Goal: Task Accomplishment & Management: Manage account settings

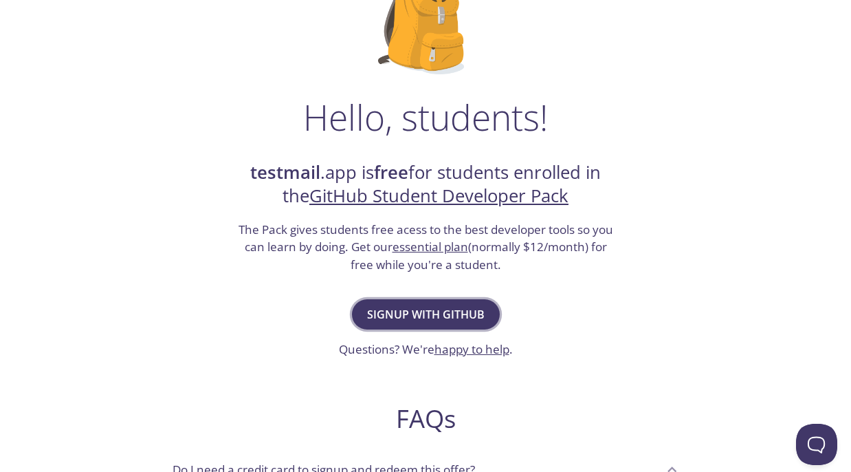
click at [428, 309] on span "Signup with GitHub" at bounding box center [426, 314] width 118 height 19
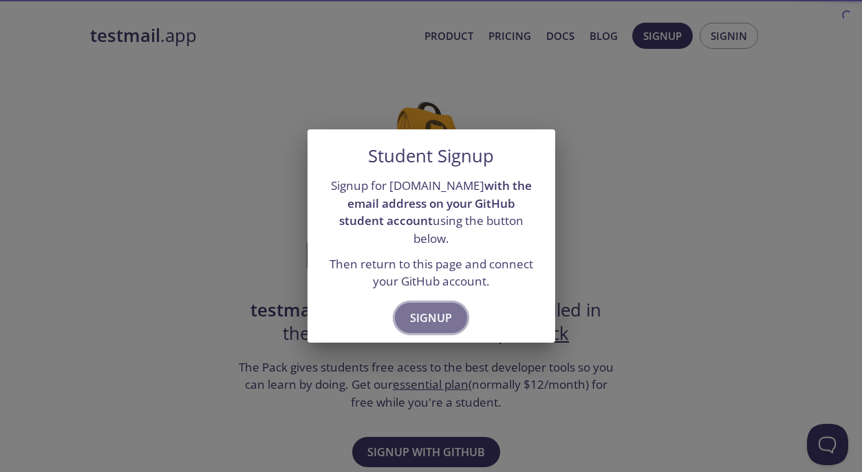
click at [430, 308] on span "Signup" at bounding box center [431, 317] width 42 height 19
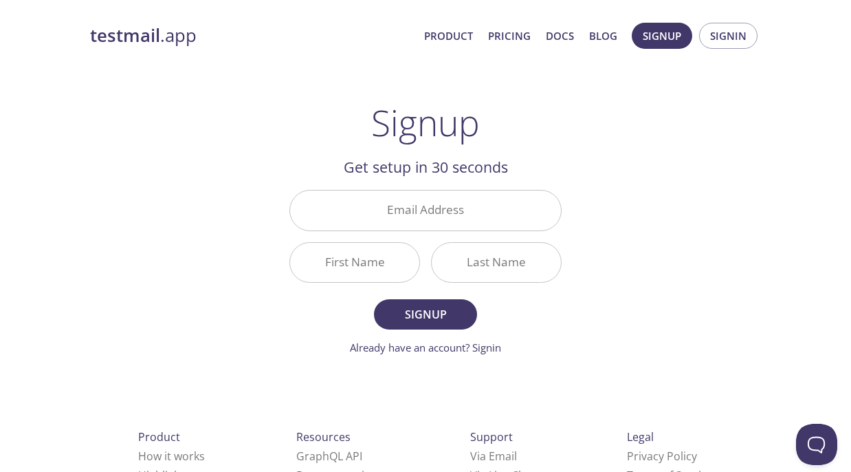
click at [657, 187] on div "testmail .app Product Pricing Docs Blog Signup Signin Signup Get setup in 30 se…" at bounding box center [426, 329] width 704 height 631
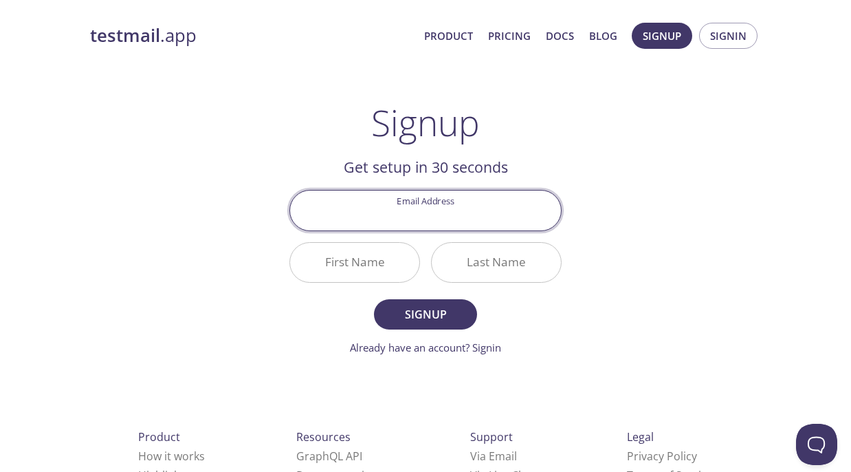
click at [421, 208] on input "Email Address" at bounding box center [425, 209] width 271 height 39
type input "[EMAIL_ADDRESS][US_STATE][DOMAIN_NAME]"
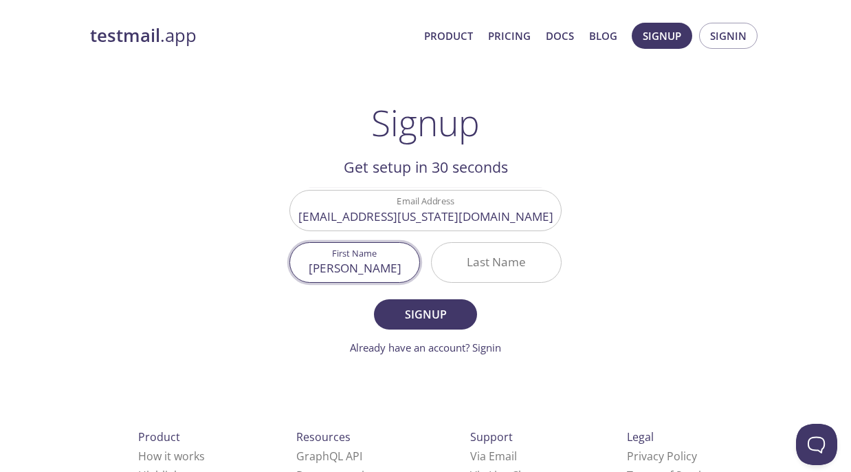
type input "[PERSON_NAME]"
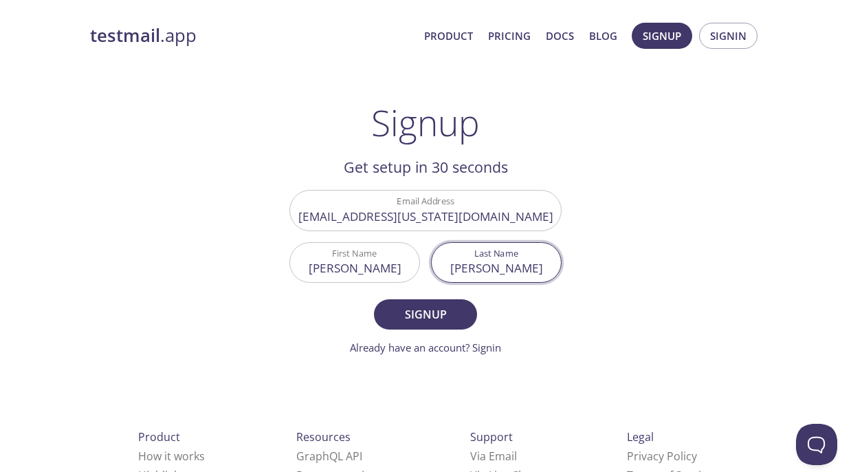
type input "[PERSON_NAME]"
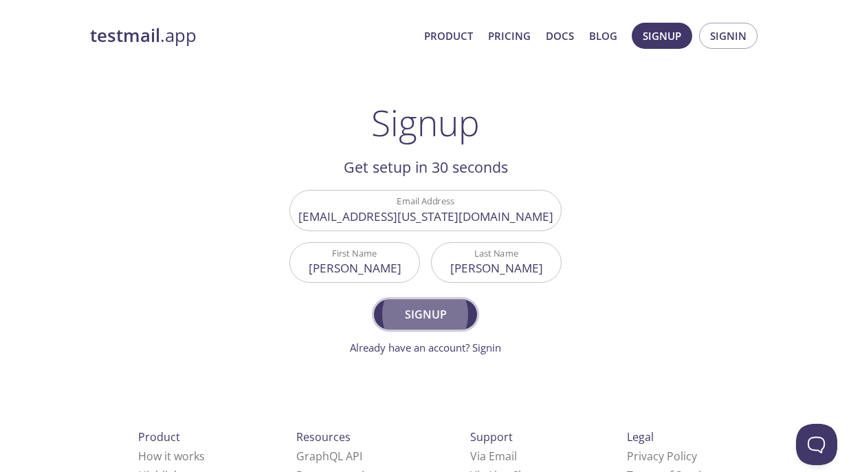
click at [422, 308] on span "Signup" at bounding box center [425, 314] width 73 height 19
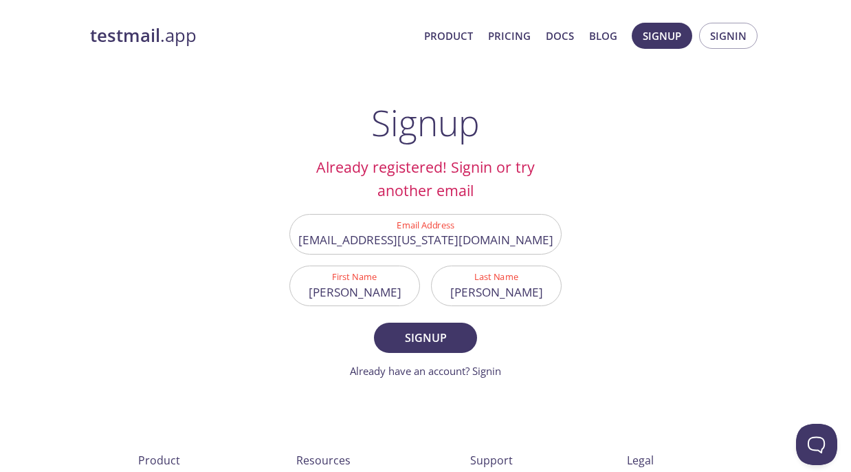
click at [637, 93] on div "testmail .app Product Pricing Docs Blog Signup Signin Signup Already registered…" at bounding box center [426, 341] width 704 height 655
click at [736, 35] on span "Signin" at bounding box center [728, 36] width 36 height 18
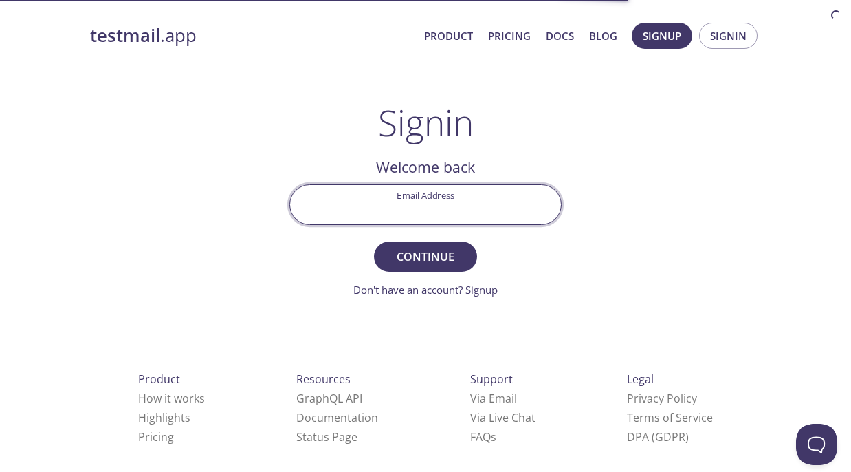
click at [452, 208] on input "Email Address" at bounding box center [425, 204] width 271 height 39
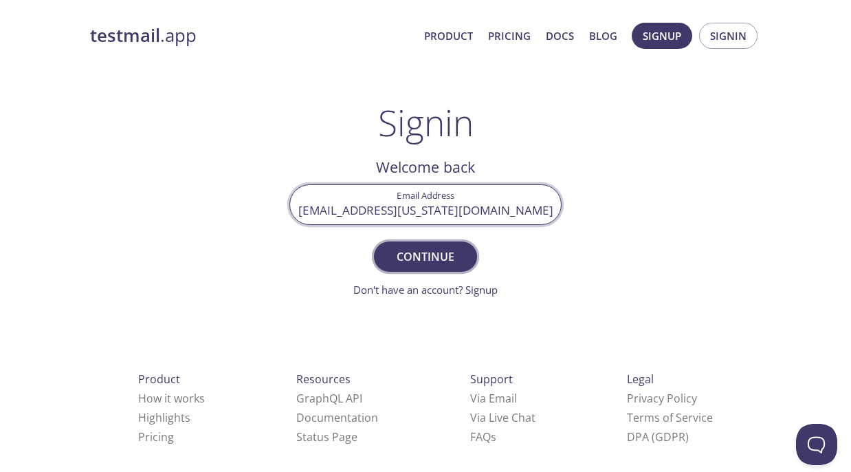
type input "[EMAIL_ADDRESS][US_STATE][DOMAIN_NAME]"
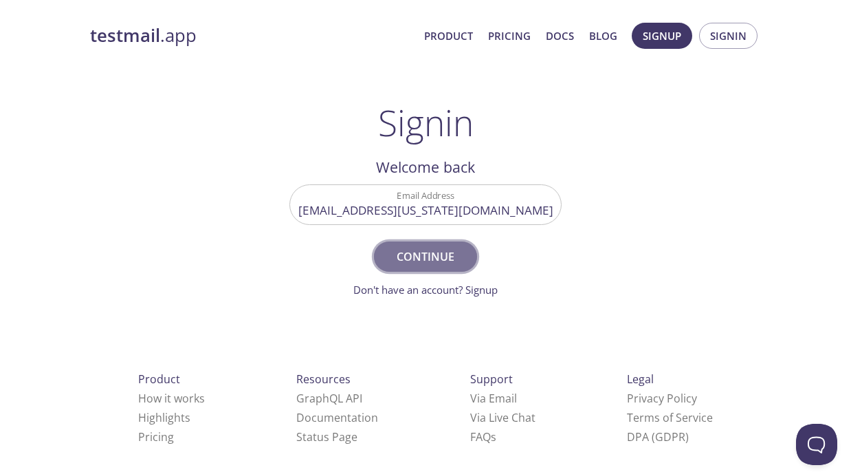
click at [428, 245] on button "Continue" at bounding box center [425, 256] width 103 height 30
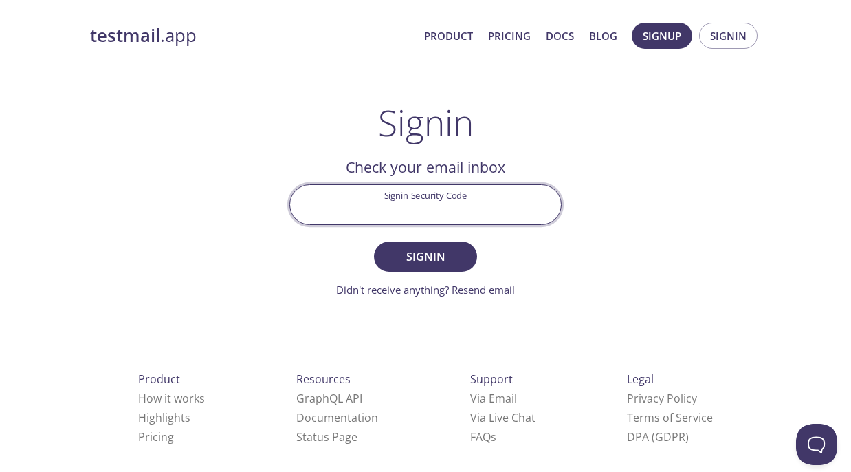
click at [419, 192] on input "Signin Security Code" at bounding box center [425, 204] width 271 height 39
paste input "3DCZ13E"
type input "3DCZ13E"
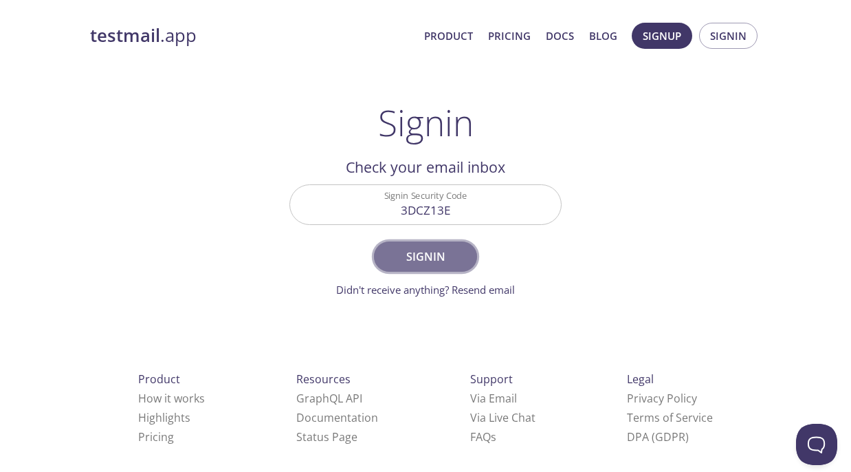
click at [426, 248] on span "Signin" at bounding box center [425, 256] width 73 height 19
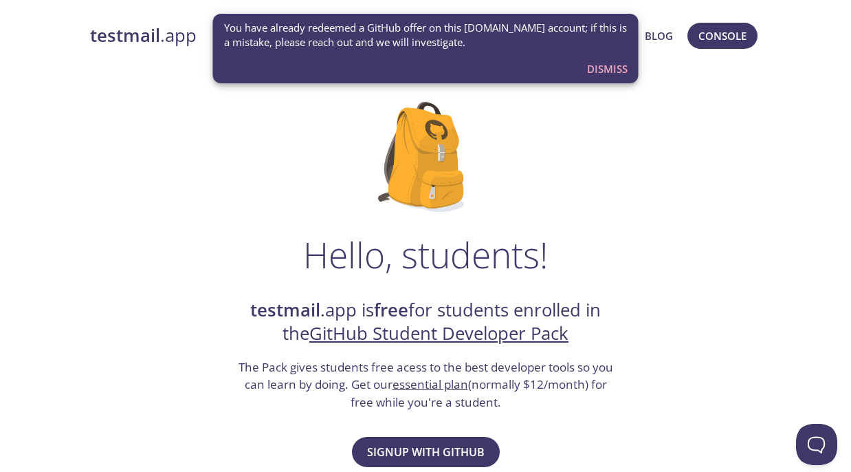
click at [596, 67] on span "Dismiss" at bounding box center [607, 69] width 41 height 18
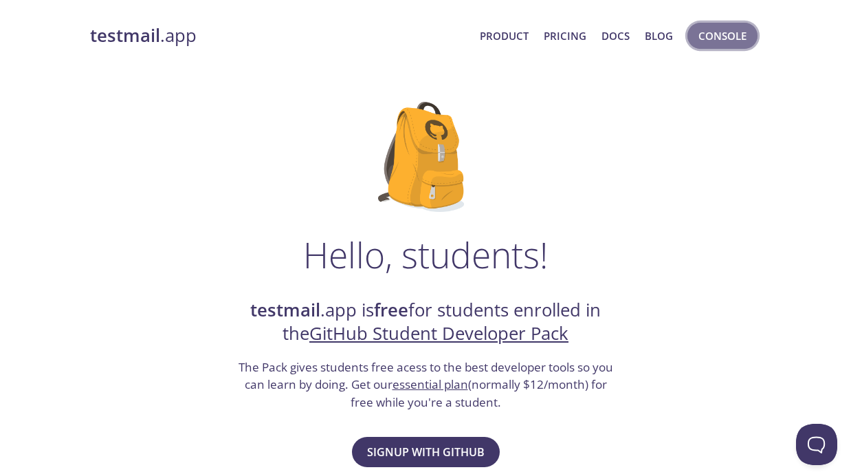
click at [712, 42] on span "Console" at bounding box center [723, 36] width 48 height 18
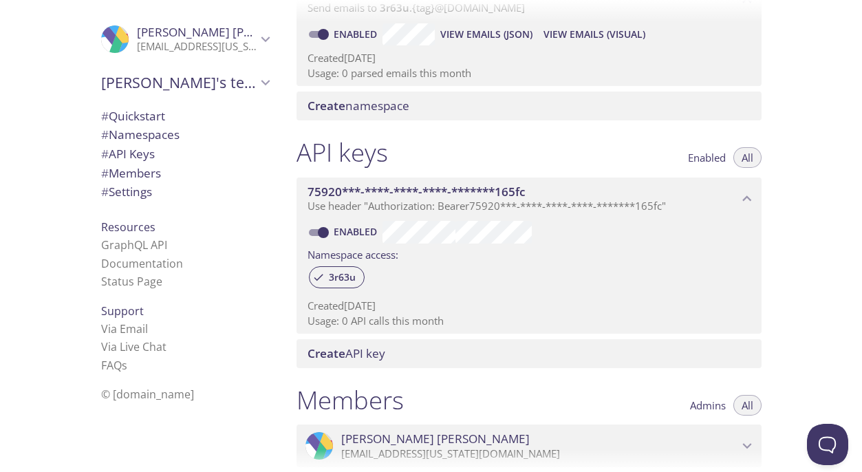
scroll to position [231, 0]
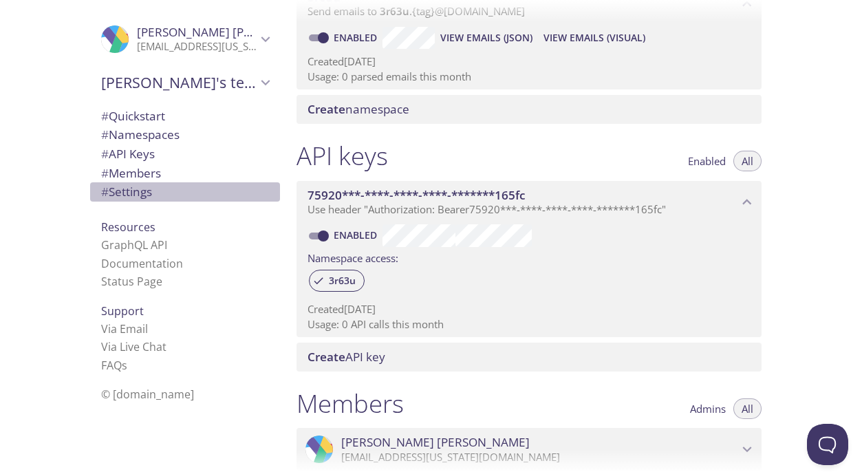
click at [122, 193] on span "# Settings" at bounding box center [126, 192] width 51 height 16
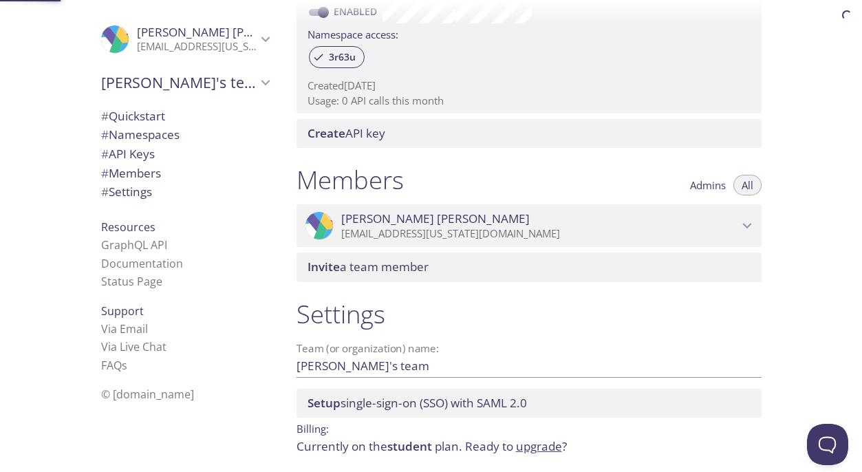
scroll to position [506, 0]
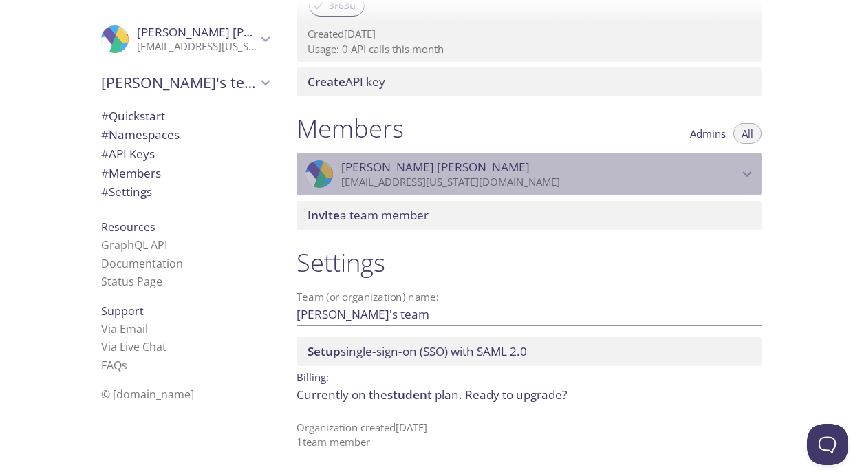
click at [747, 172] on icon "Hassan Ali" at bounding box center [747, 174] width 18 height 18
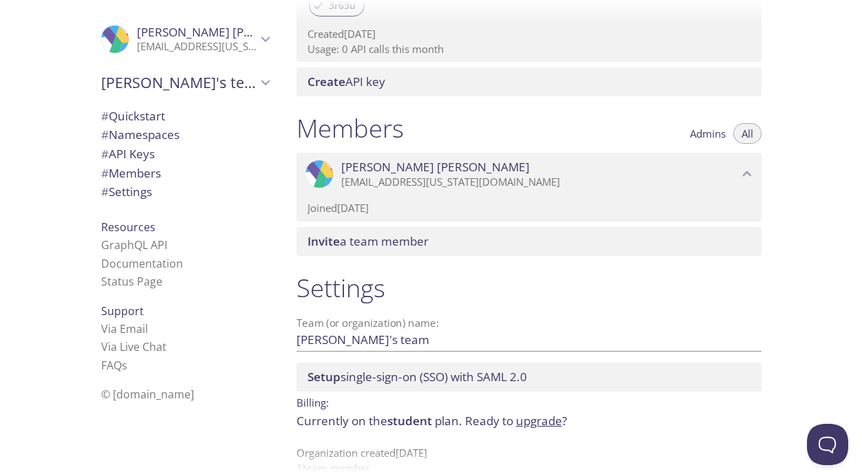
click at [395, 172] on span "Hassan Ali" at bounding box center [435, 167] width 188 height 15
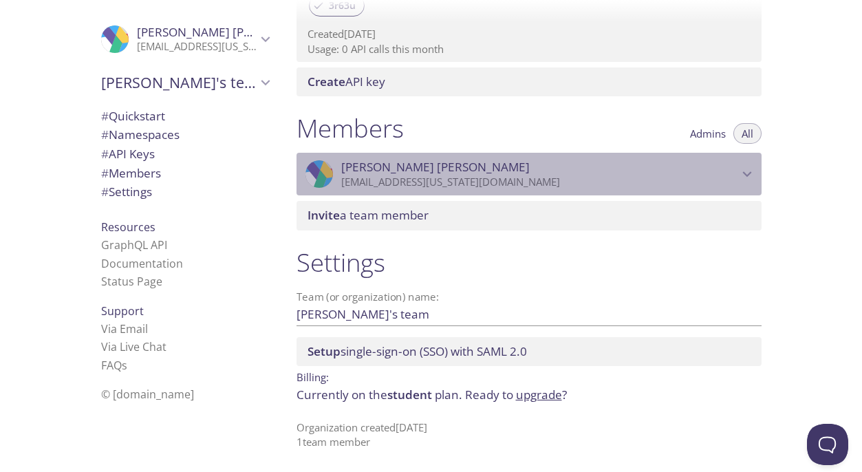
click at [395, 172] on span "Hassan Ali" at bounding box center [435, 167] width 188 height 15
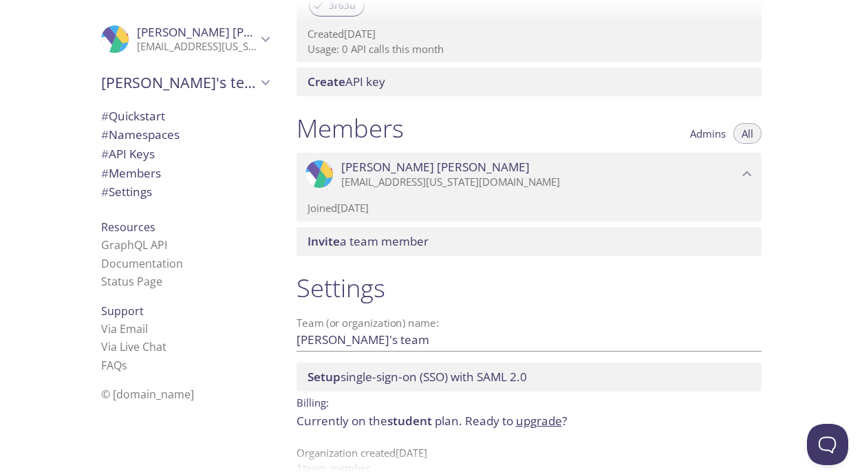
scroll to position [532, 0]
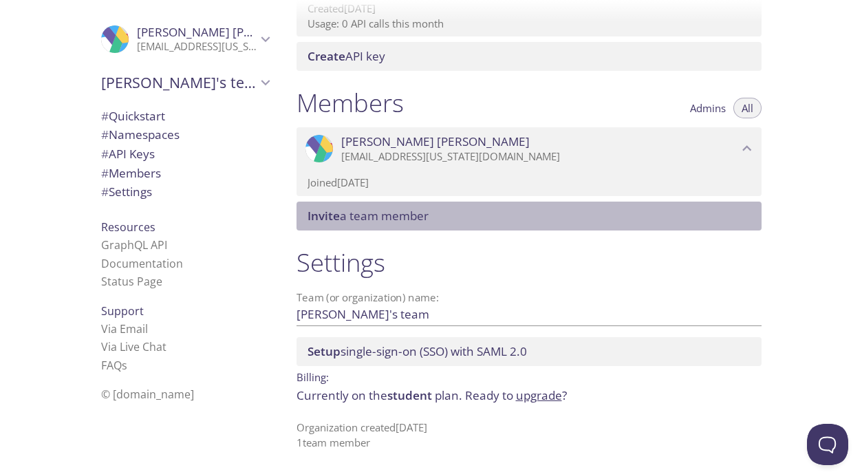
click at [402, 217] on span "Invite a team member" at bounding box center [367, 216] width 121 height 16
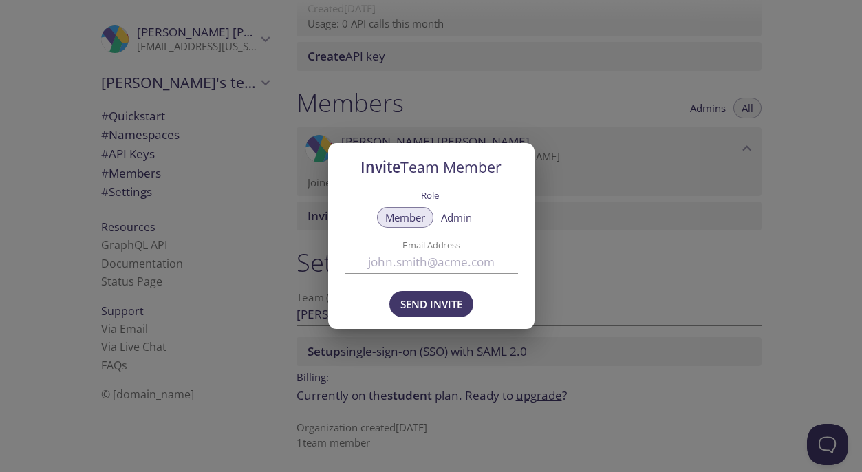
click at [444, 217] on span "Admin" at bounding box center [456, 217] width 31 height 0
click at [431, 264] on input "Email Address" at bounding box center [430, 261] width 173 height 23
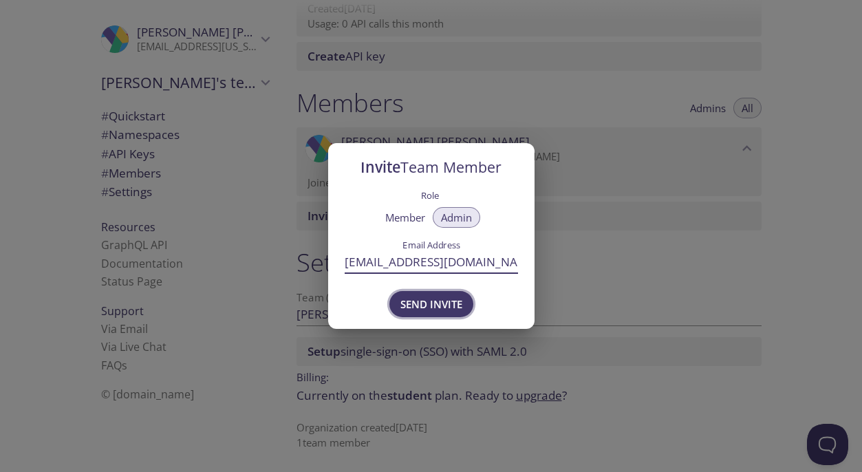
type input "hello.semswitch@gmail.com"
click at [433, 301] on span "Send Invite" at bounding box center [431, 304] width 62 height 18
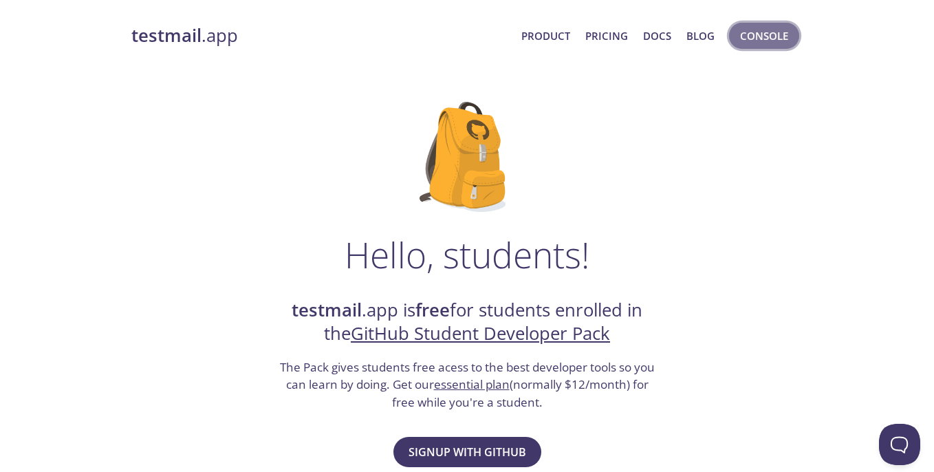
click at [770, 34] on span "Console" at bounding box center [764, 36] width 48 height 18
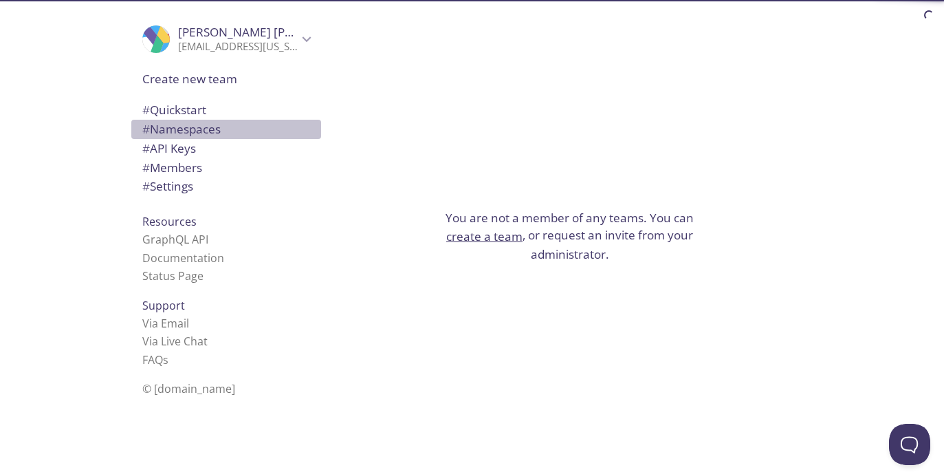
click at [169, 133] on span "# Namespaces" at bounding box center [181, 129] width 78 height 16
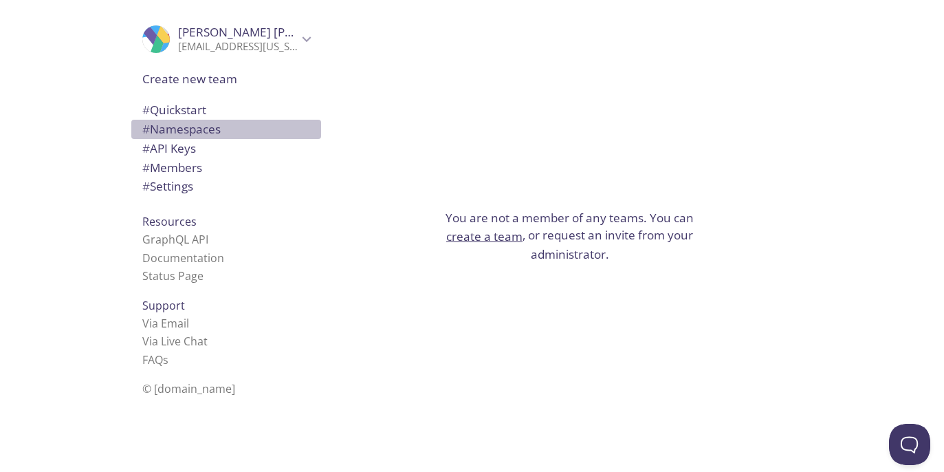
click at [173, 127] on span "# Namespaces" at bounding box center [181, 129] width 78 height 16
click at [503, 239] on button "create a team" at bounding box center [484, 237] width 76 height 18
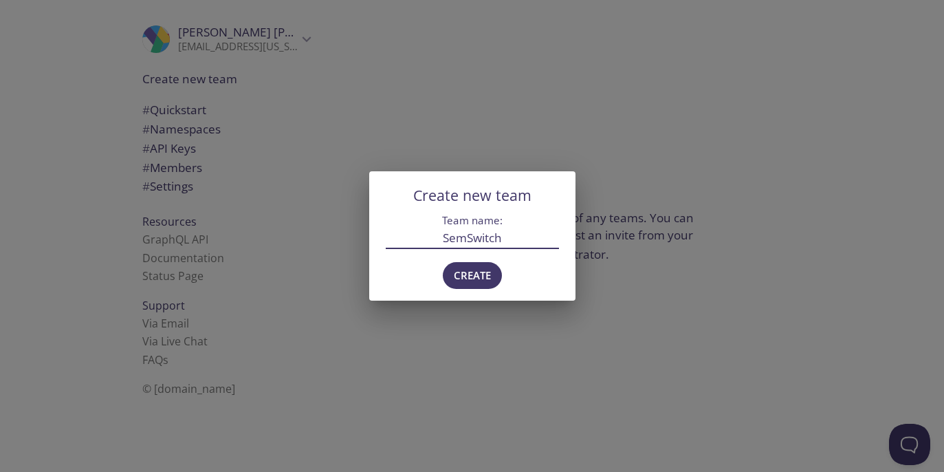
type input "SemSwitch"
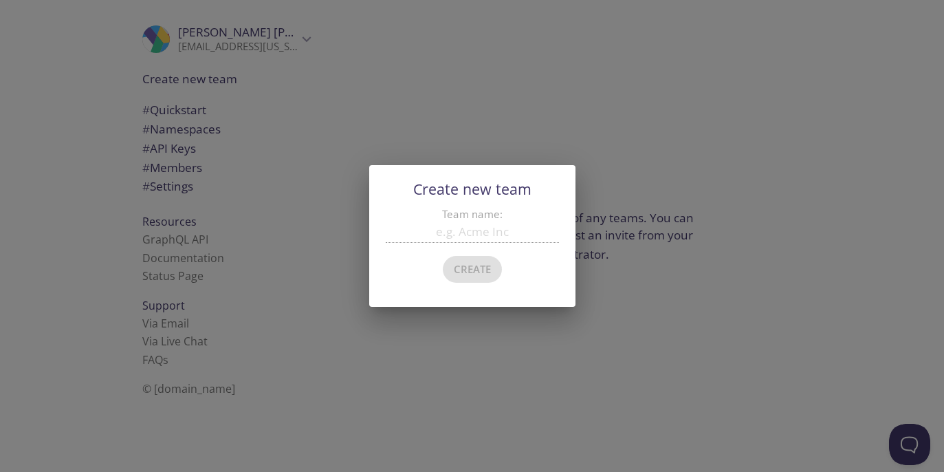
scroll to position [22, 0]
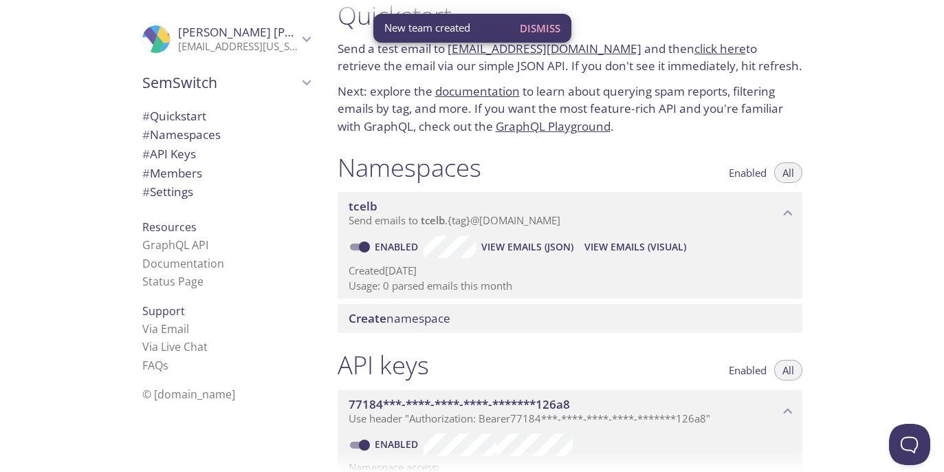
click at [428, 314] on span "Create namespace" at bounding box center [400, 318] width 102 height 16
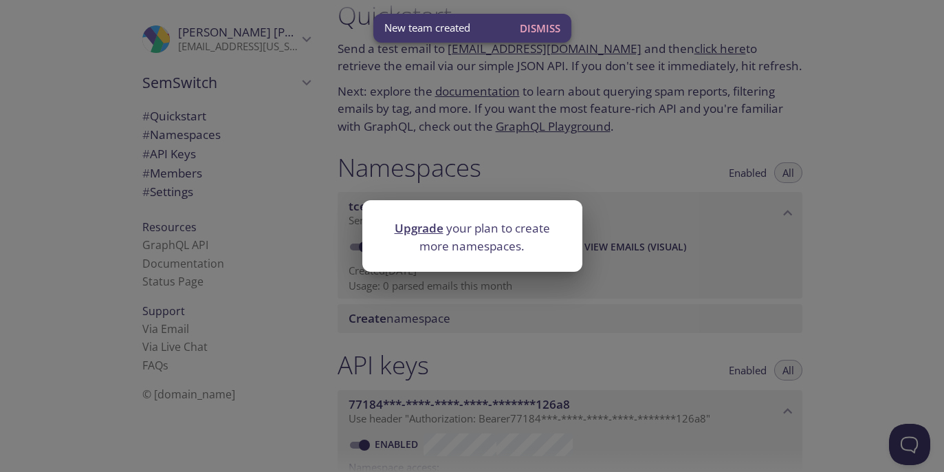
click at [895, 133] on div "Upgrade your plan to create more namespaces." at bounding box center [472, 236] width 944 height 472
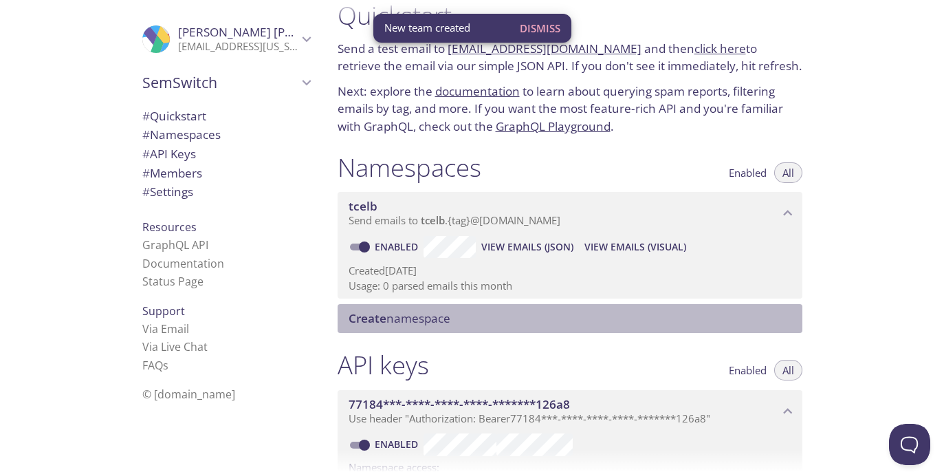
click at [433, 320] on span "Create namespace" at bounding box center [400, 318] width 102 height 16
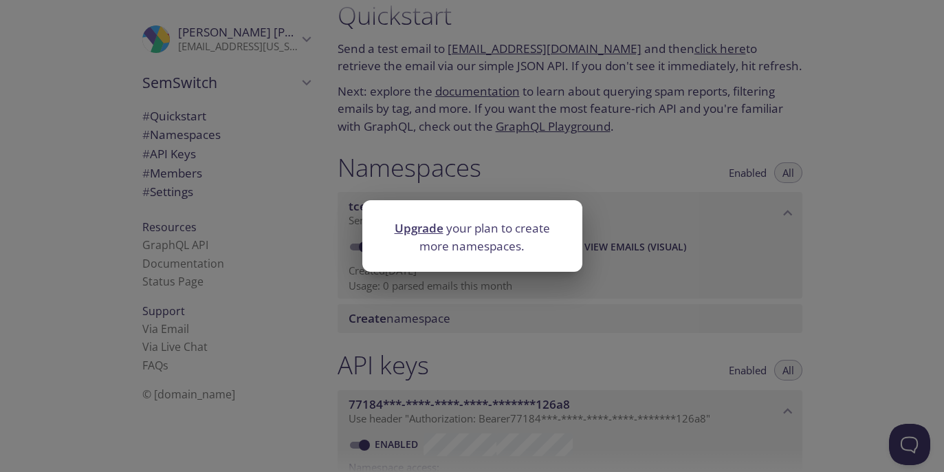
drag, startPoint x: 403, startPoint y: 175, endPoint x: 396, endPoint y: 168, distance: 10.2
click at [403, 175] on div "Upgrade your plan to create more namespaces." at bounding box center [472, 236] width 944 height 472
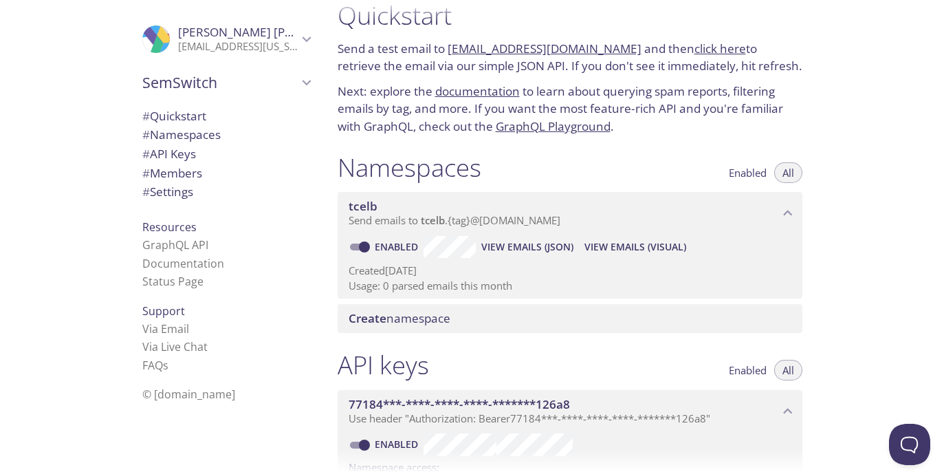
click at [265, 83] on span "SemSwitch" at bounding box center [219, 82] width 155 height 19
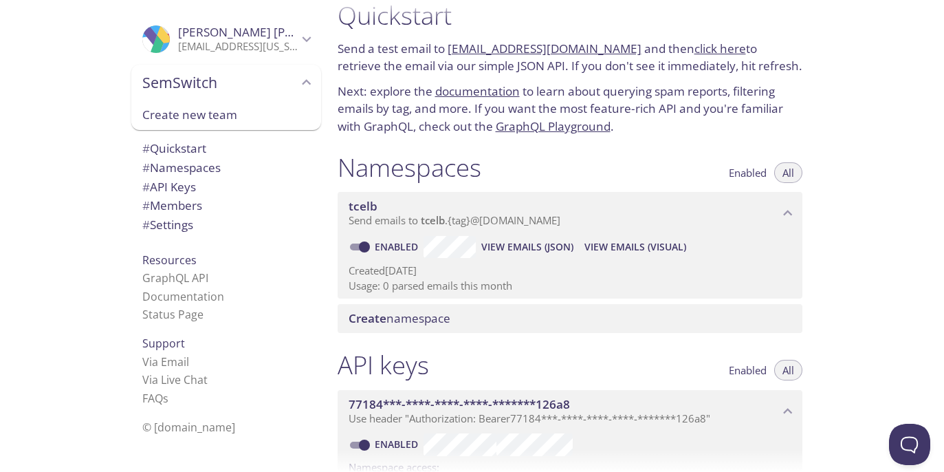
click at [851, 138] on div "Quickstart Send a test email to tcelb.test@inbox.testmail.app and then click he…" at bounding box center [636, 236] width 618 height 472
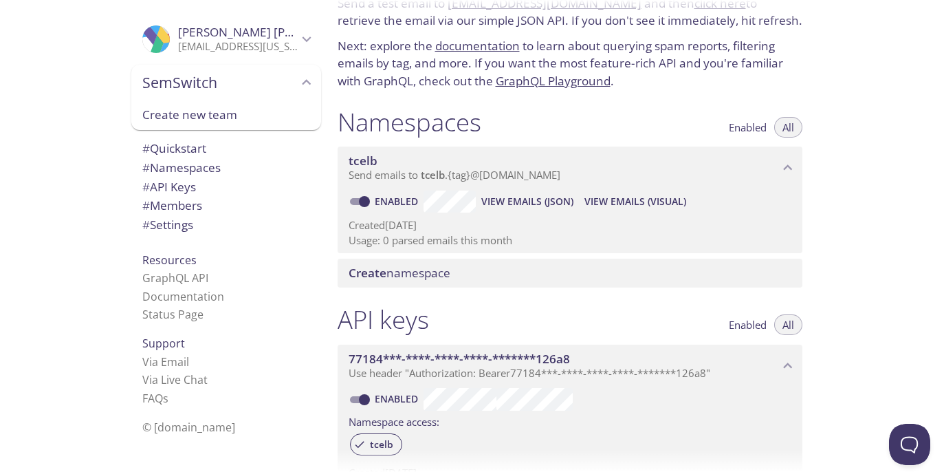
scroll to position [91, 0]
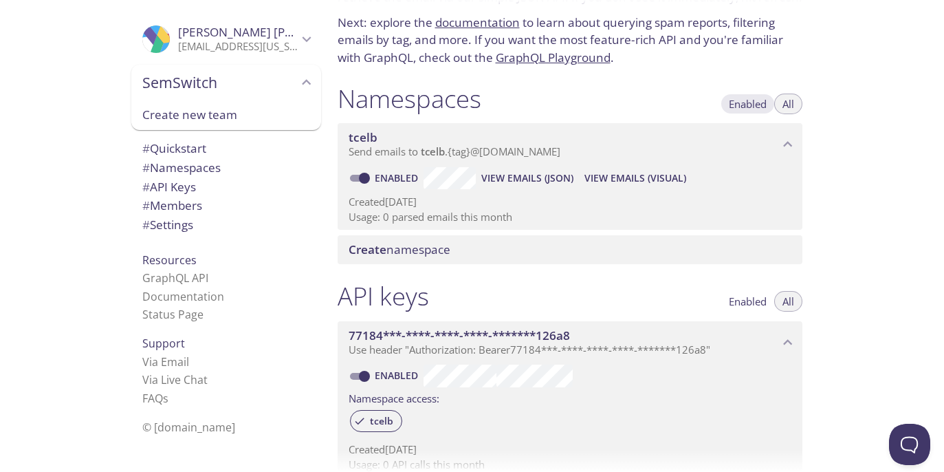
click at [747, 104] on span "Enabled" at bounding box center [748, 104] width 38 height 0
click at [781, 102] on button "All" at bounding box center [788, 104] width 28 height 21
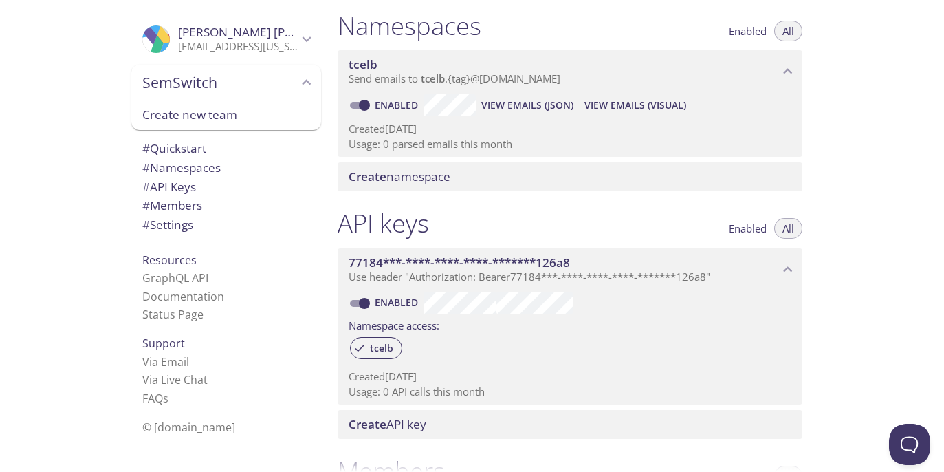
scroll to position [160, 0]
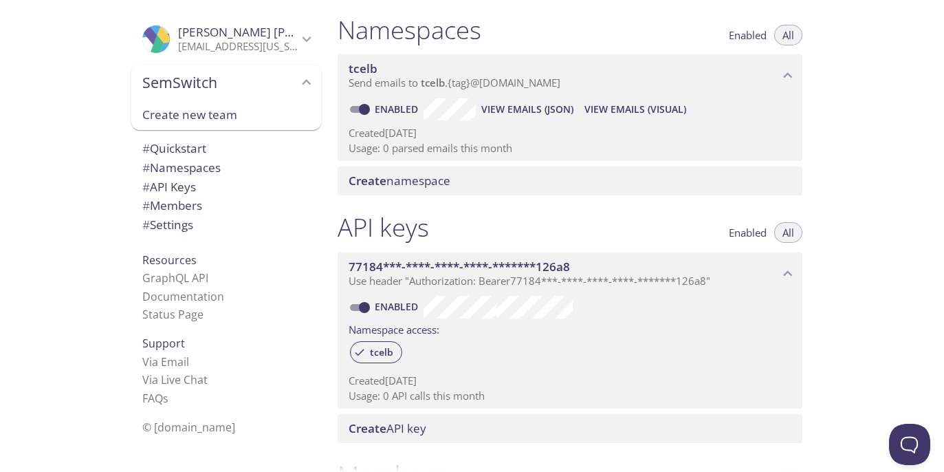
click at [420, 182] on span "Create namespace" at bounding box center [400, 181] width 102 height 16
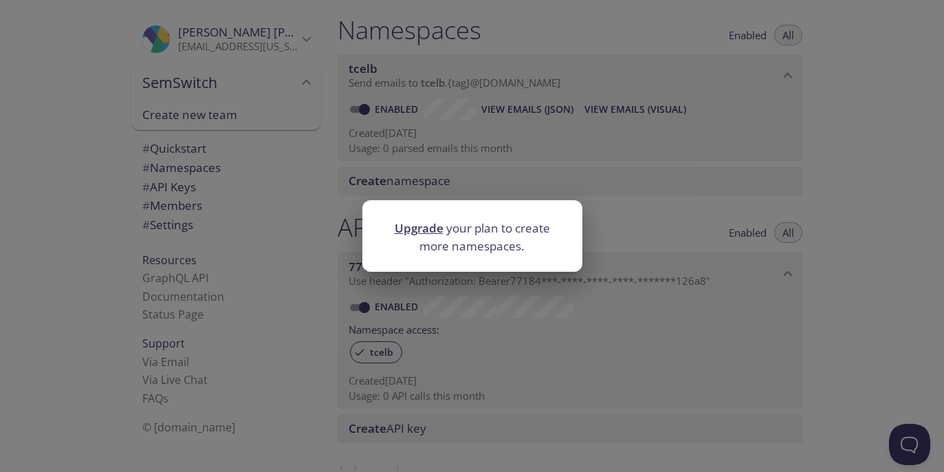
click at [657, 210] on div "Upgrade your plan to create more namespaces." at bounding box center [472, 236] width 944 height 472
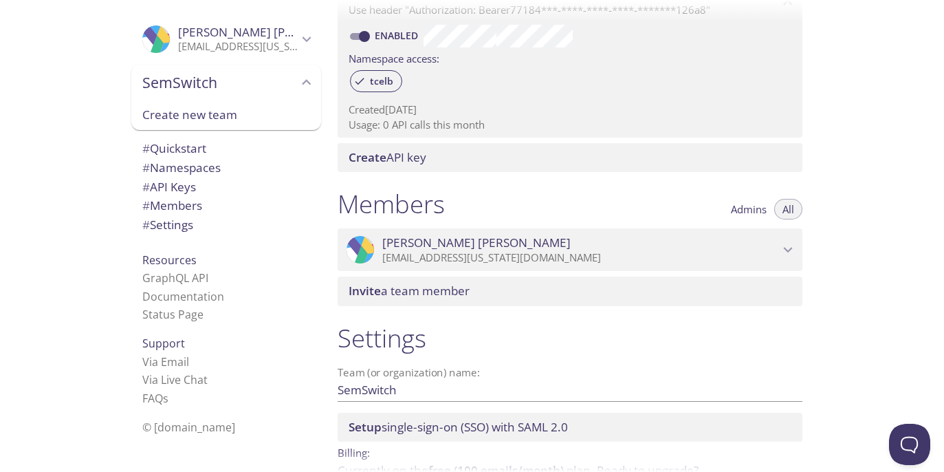
scroll to position [506, 0]
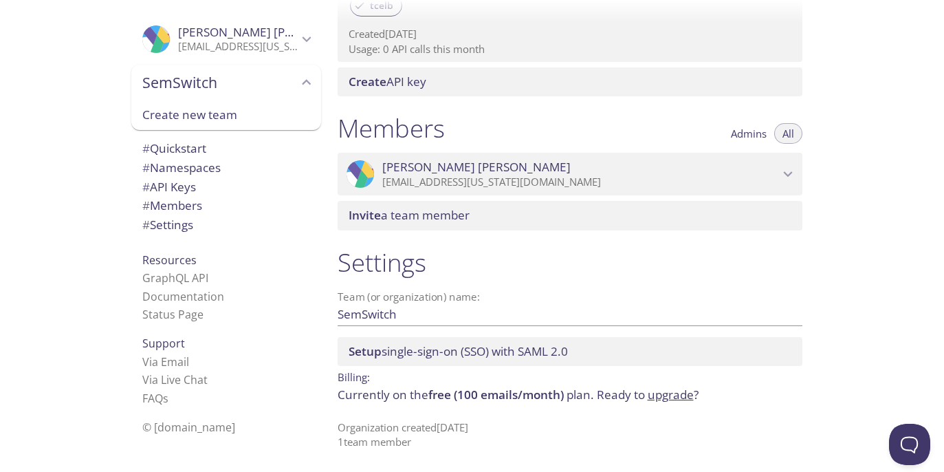
click at [856, 331] on div "Quickstart Send a test email to tcelb.test@inbox.testmail.app and then click he…" at bounding box center [636, 236] width 618 height 472
click at [877, 303] on div "Quickstart Send a test email to tcelb.test@inbox.testmail.app and then click he…" at bounding box center [636, 236] width 618 height 472
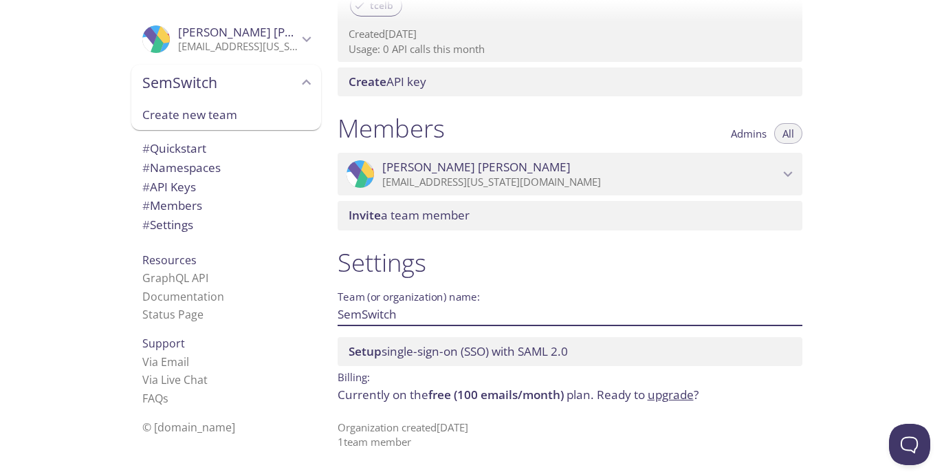
click at [433, 320] on input "SemSwitch" at bounding box center [548, 314] width 421 height 23
type input "EDU GITHUB"
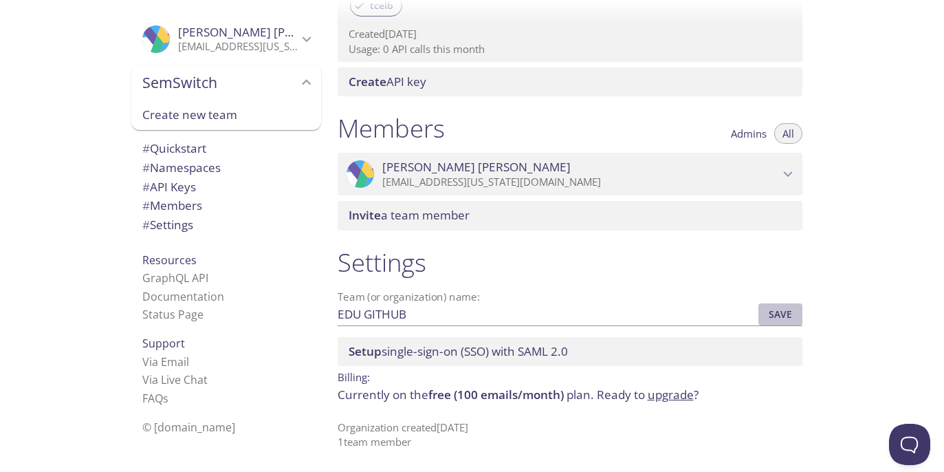
click at [789, 311] on span "Save" at bounding box center [780, 314] width 37 height 17
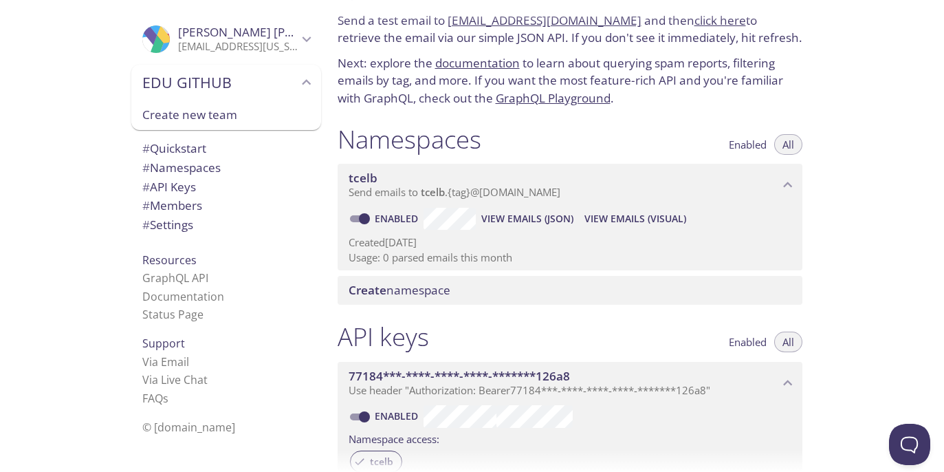
scroll to position [0, 0]
